Goal: Find specific page/section: Find specific page/section

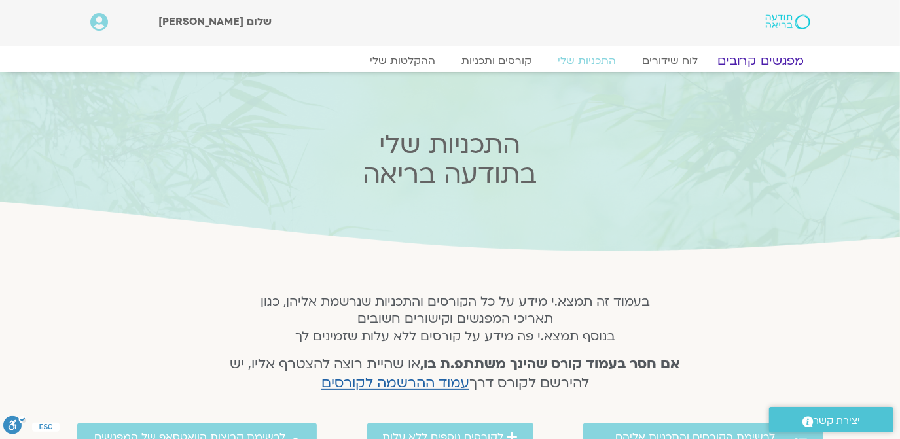
click at [768, 59] on link "מפגשים קרובים" at bounding box center [760, 61] width 119 height 16
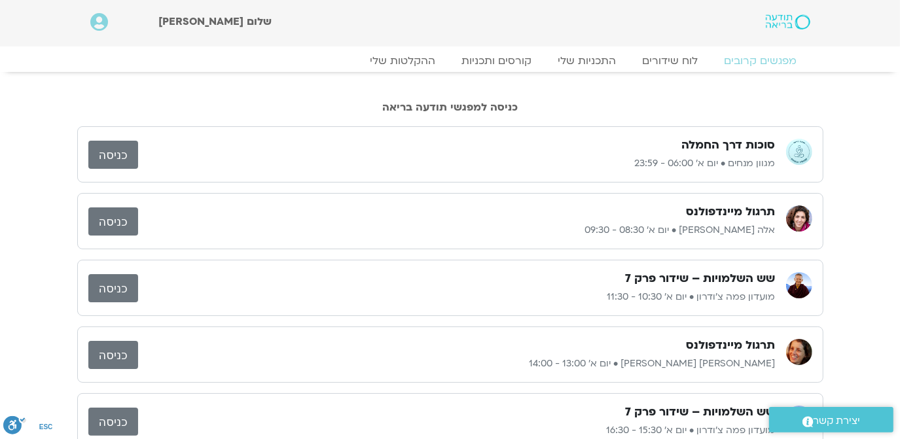
click at [108, 217] on link "כניסה" at bounding box center [113, 222] width 50 height 28
